Goal: Answer question/provide support: Share knowledge or assist other users

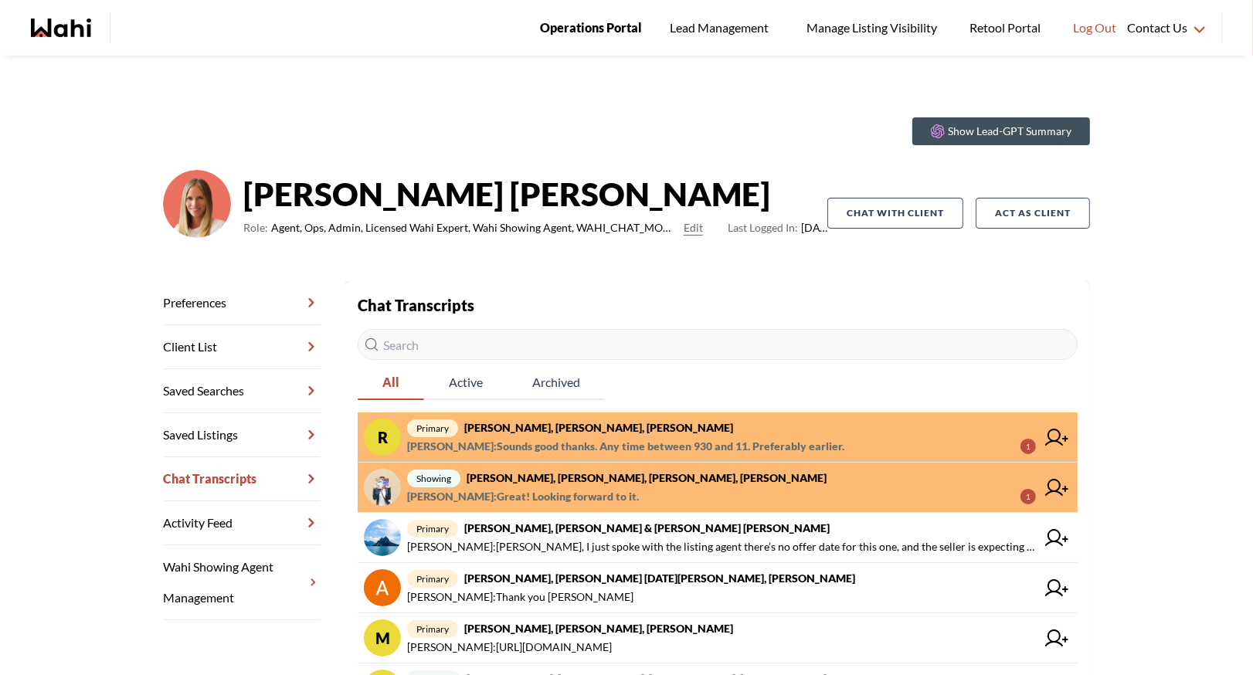
click at [615, 24] on span "Operations Portal" at bounding box center [591, 28] width 102 height 20
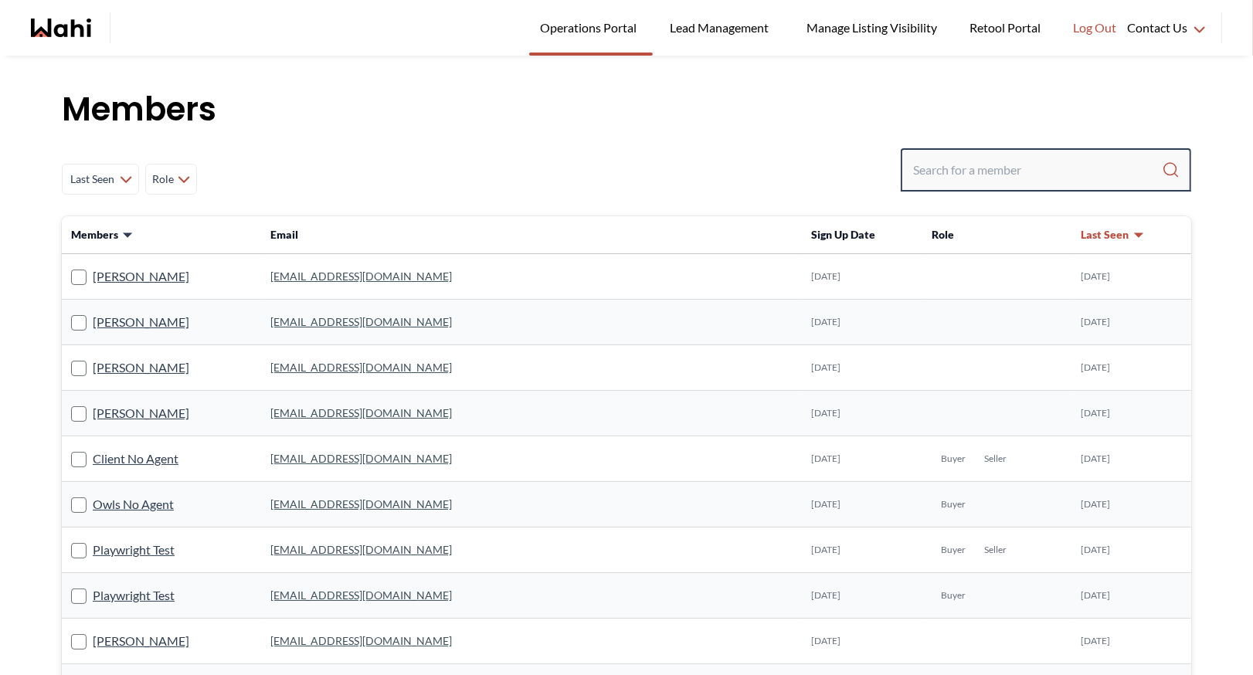
click at [943, 179] on input "Search input" at bounding box center [1037, 170] width 249 height 28
type input "[PERSON_NAME]"
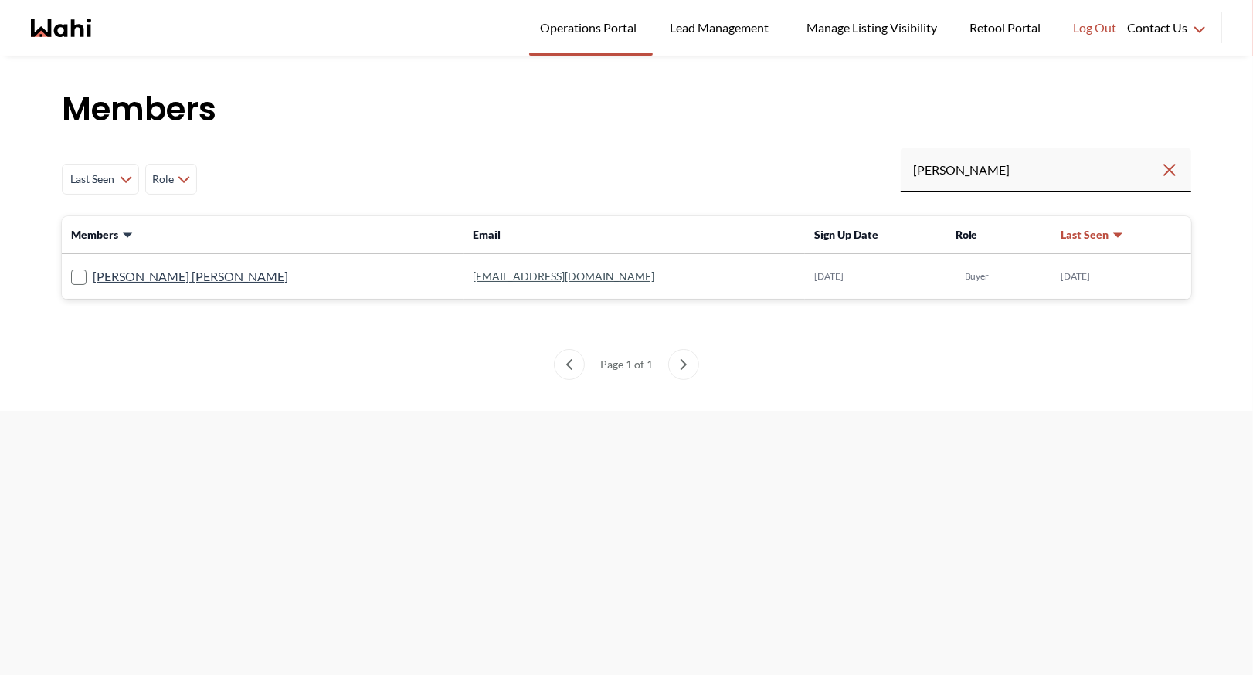
click at [473, 279] on link "[EMAIL_ADDRESS][DOMAIN_NAME]" at bounding box center [564, 276] width 182 height 13
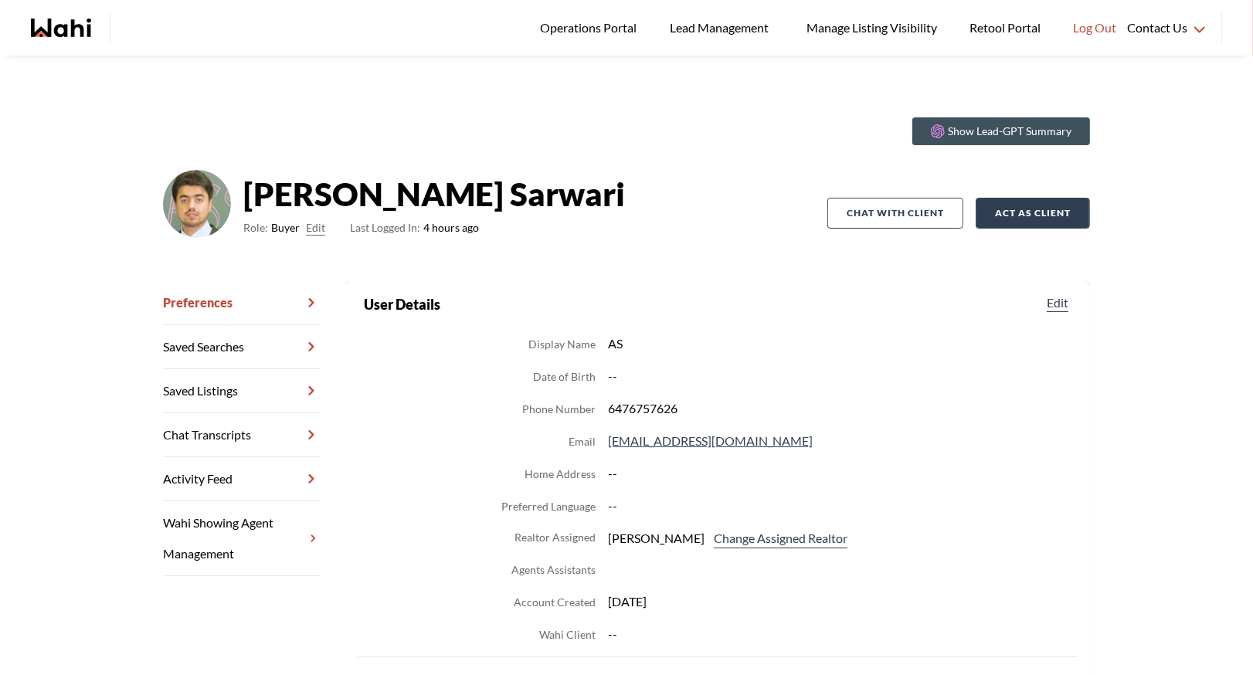
click at [1028, 207] on button "Act as Client" at bounding box center [1033, 213] width 114 height 31
